Goal: Navigation & Orientation: Find specific page/section

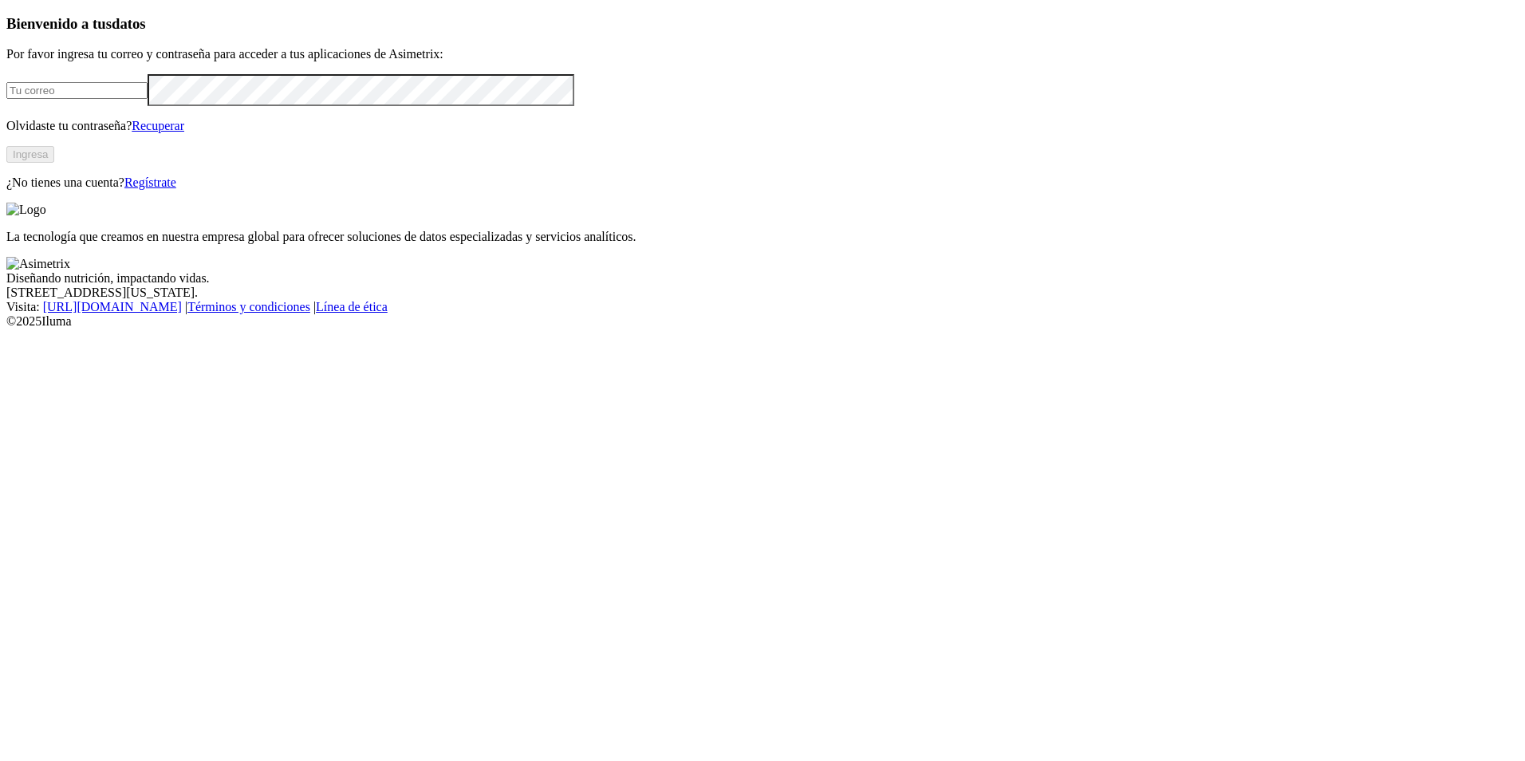
type input "[EMAIL_ADDRESS][DOMAIN_NAME]"
click at [54, 163] on button "Ingresa" at bounding box center [30, 154] width 48 height 17
